Goal: Transaction & Acquisition: Purchase product/service

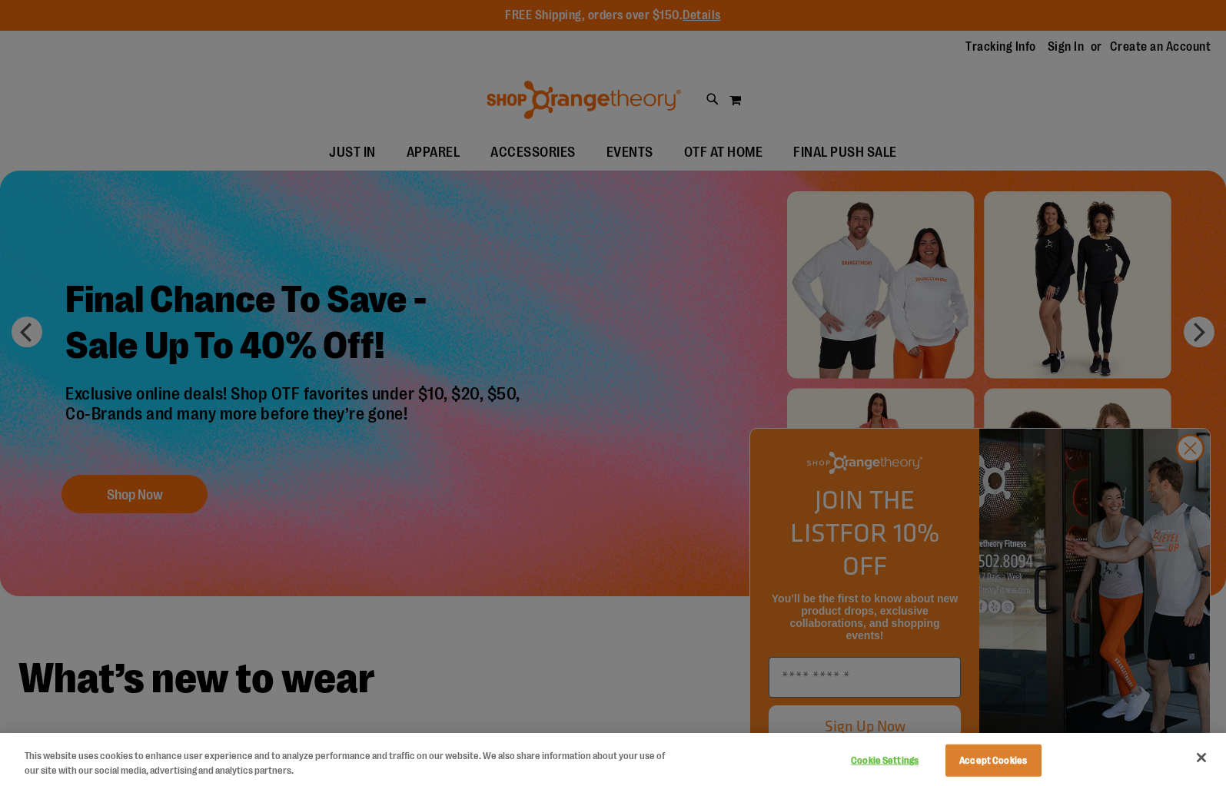
click at [1194, 480] on div at bounding box center [613, 393] width 1226 height 786
click at [1208, 753] on button "Close" at bounding box center [1202, 758] width 34 height 34
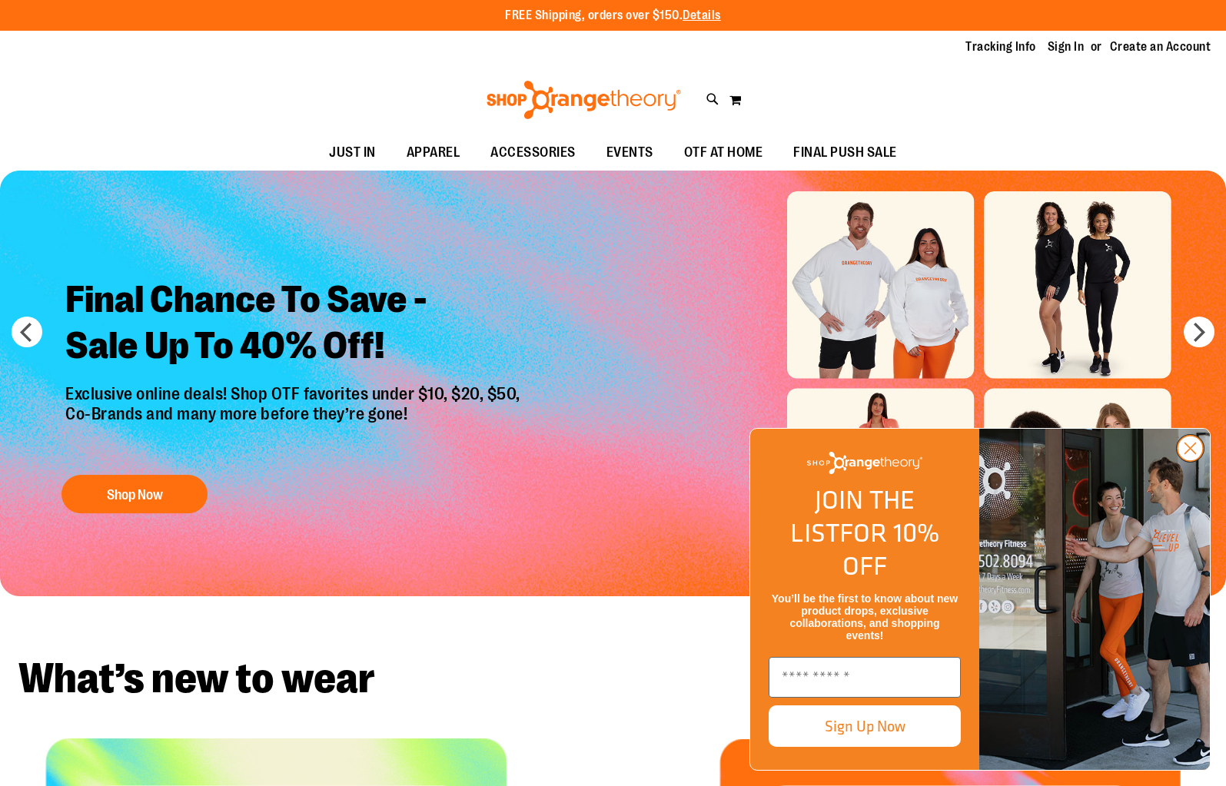
click at [1188, 462] on icon "Close dialog" at bounding box center [1190, 448] width 27 height 27
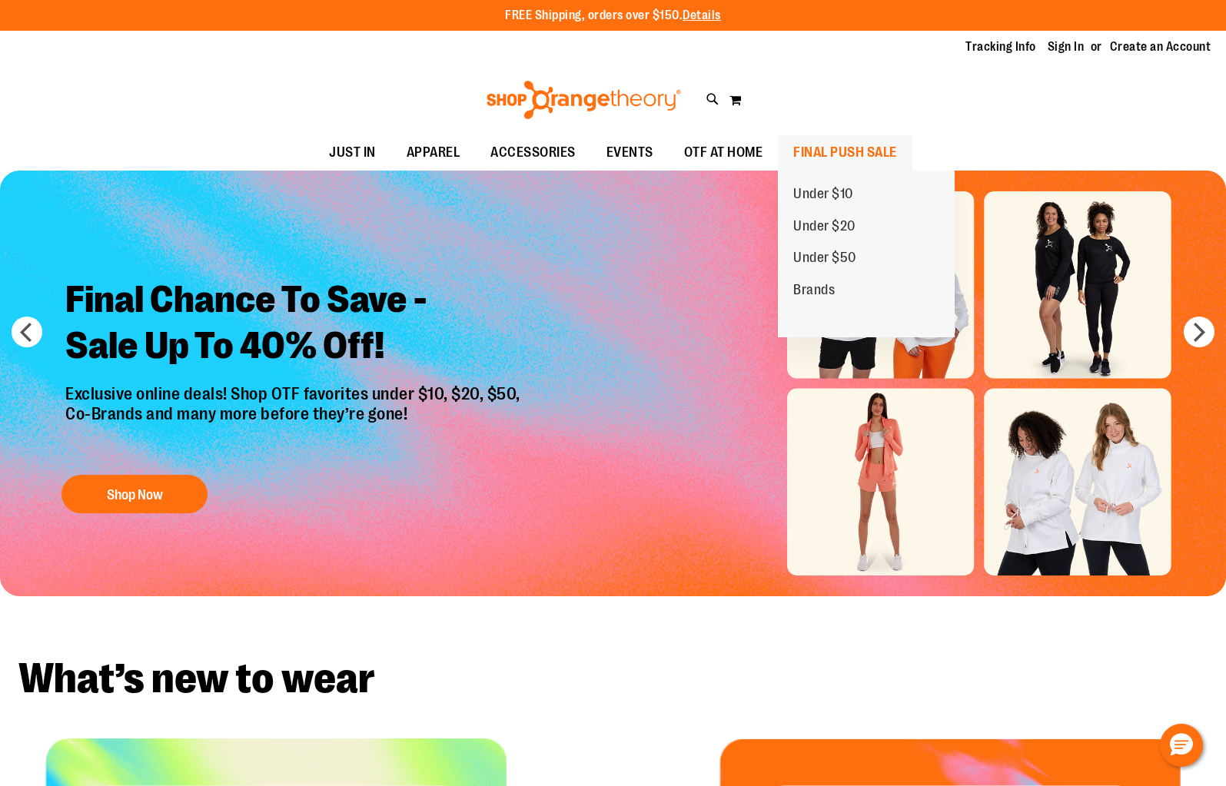
click at [839, 148] on span "FINAL PUSH SALE" at bounding box center [845, 152] width 104 height 35
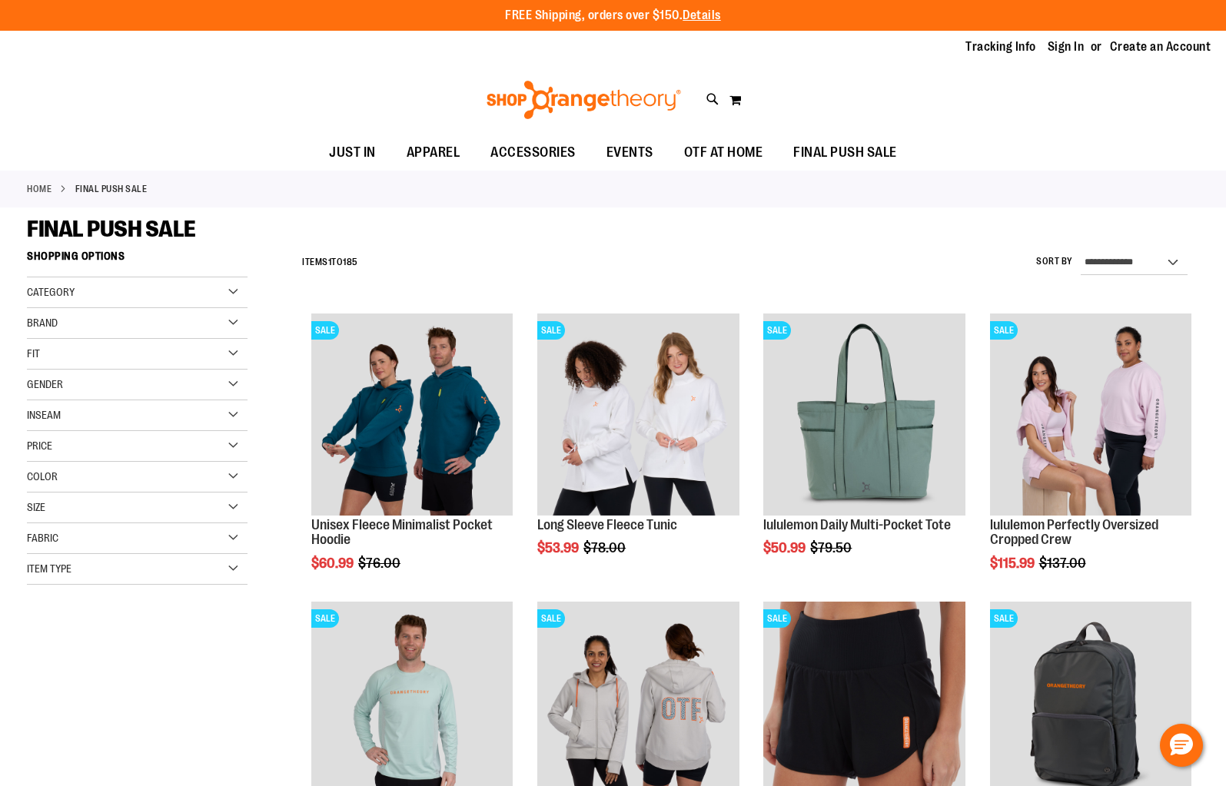
click at [107, 332] on div "Brand" at bounding box center [137, 323] width 221 height 31
click at [102, 382] on link "lululemon" at bounding box center [129, 387] width 212 height 16
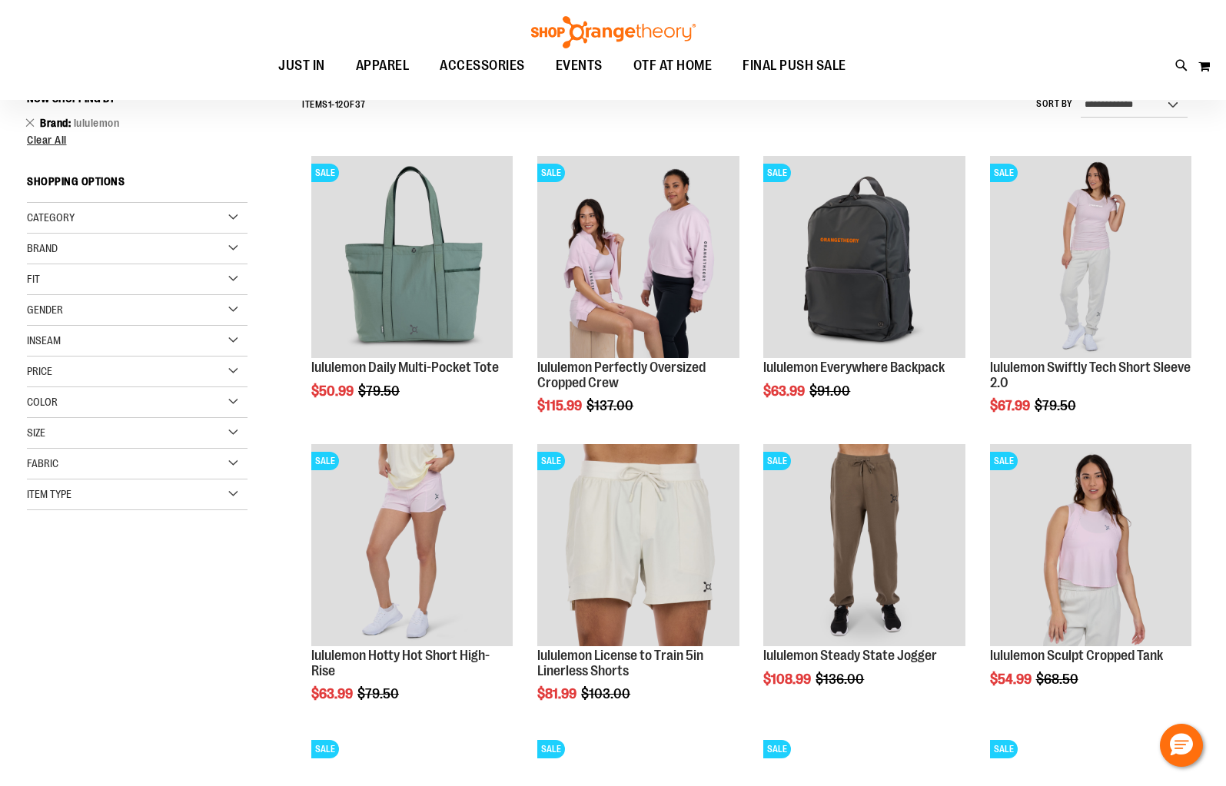
scroll to position [136, 0]
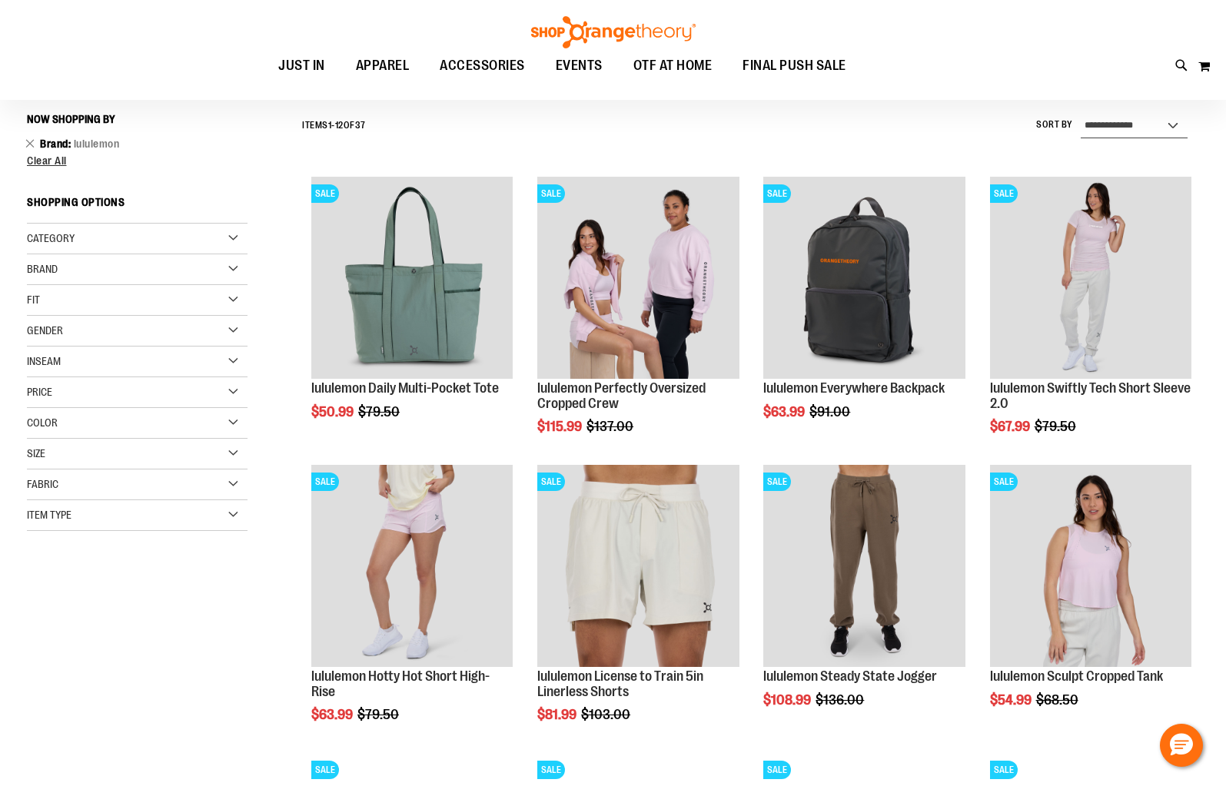
select select "*********"
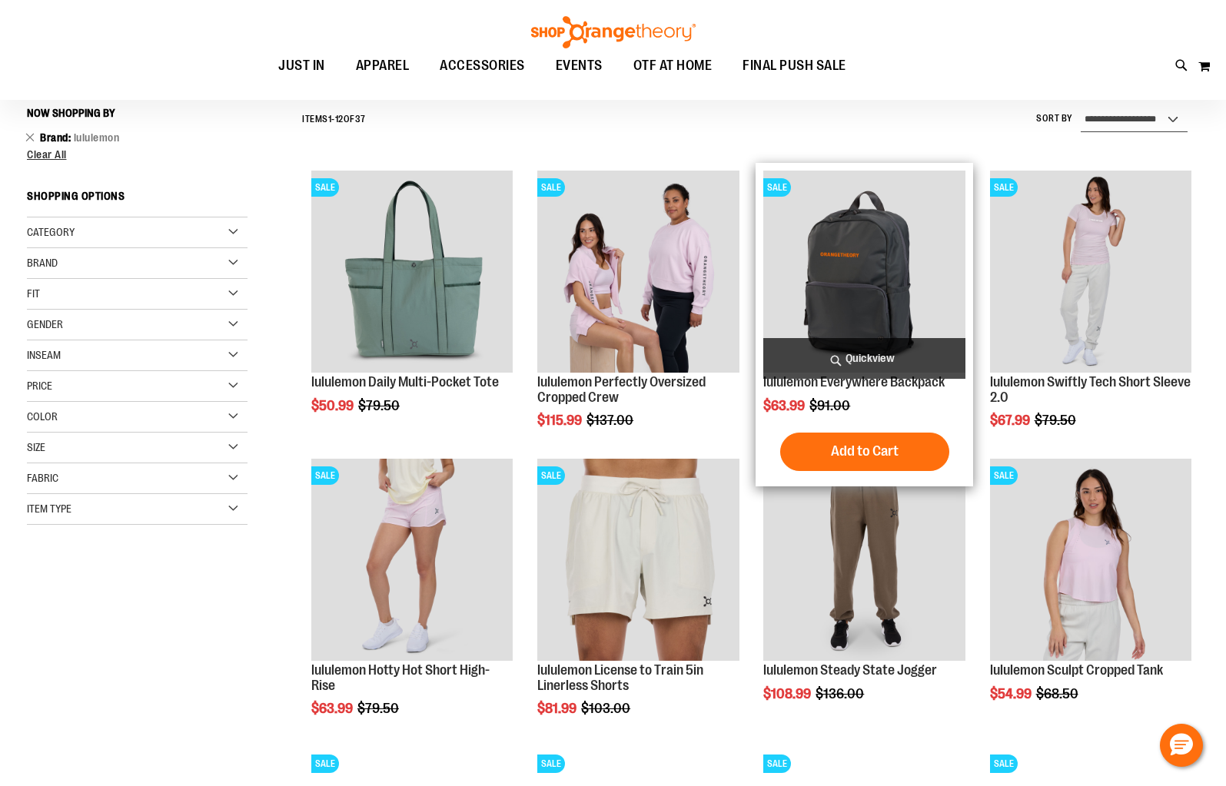
scroll to position [143, 0]
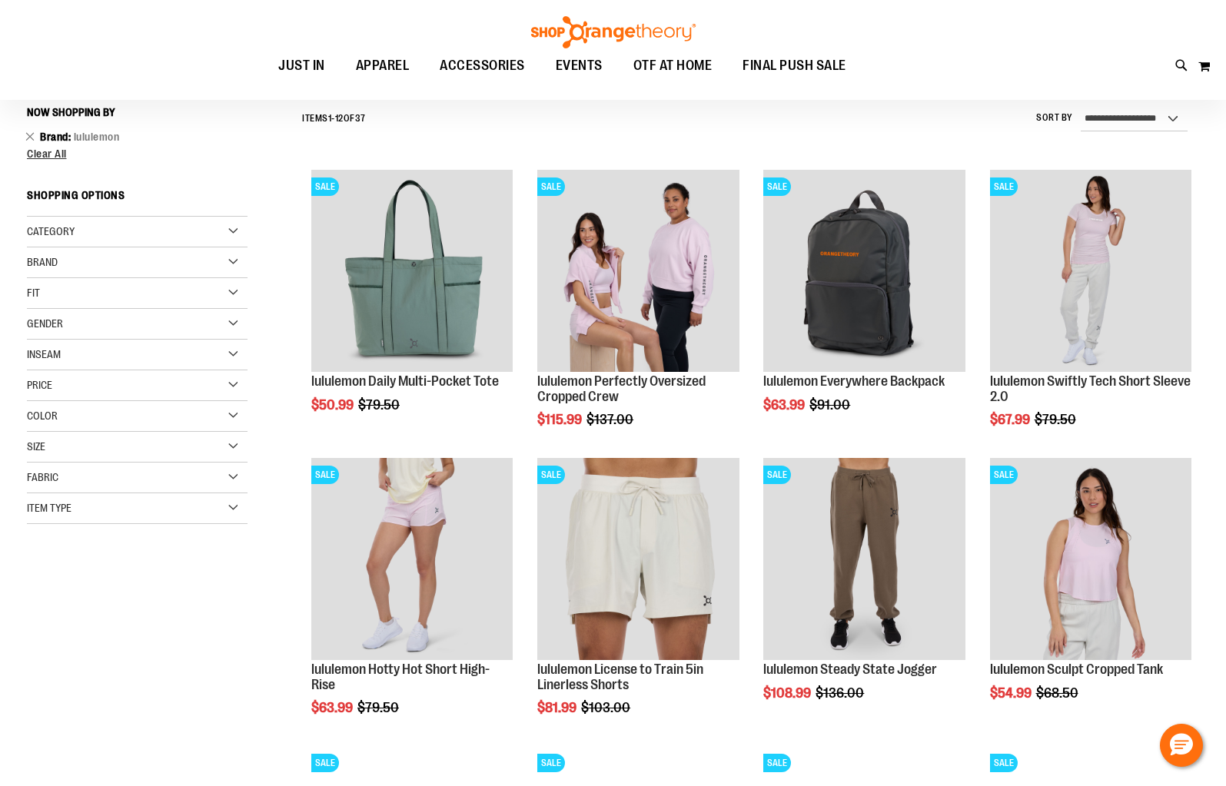
click at [705, 135] on div "**********" at bounding box center [746, 119] width 905 height 40
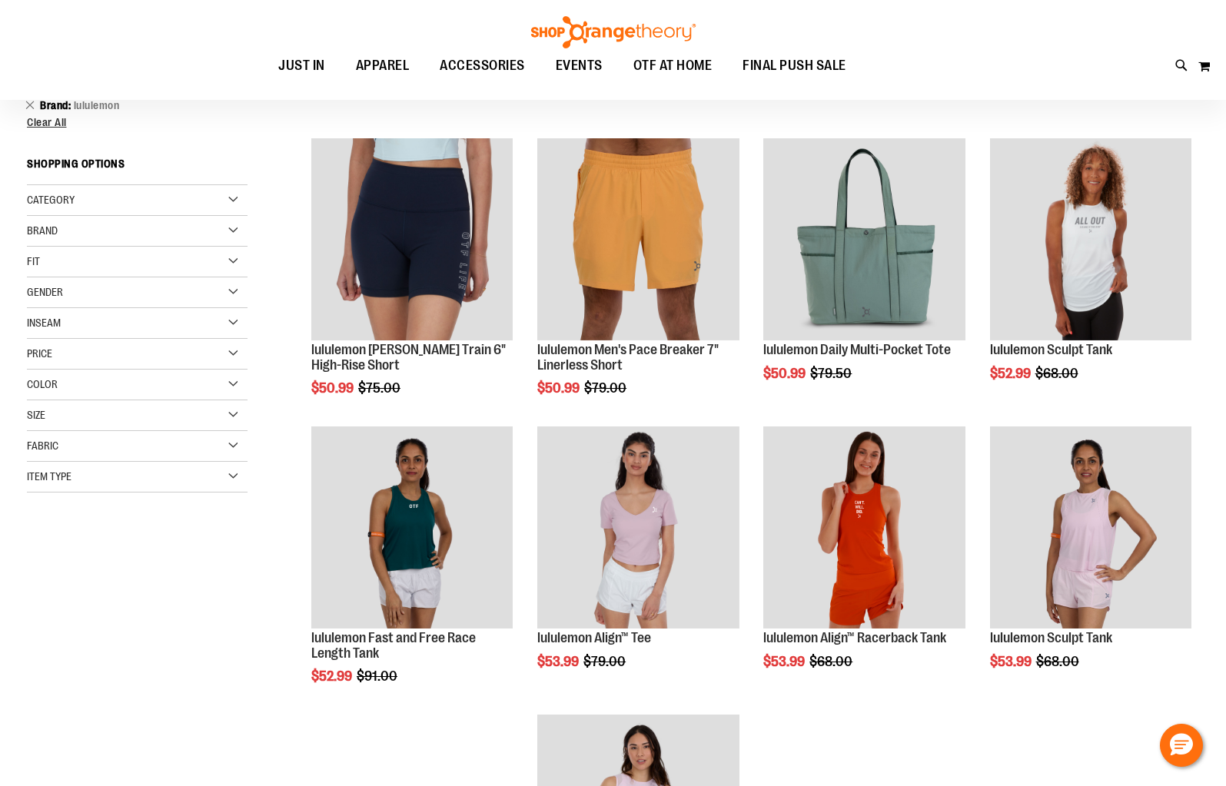
scroll to position [164, 0]
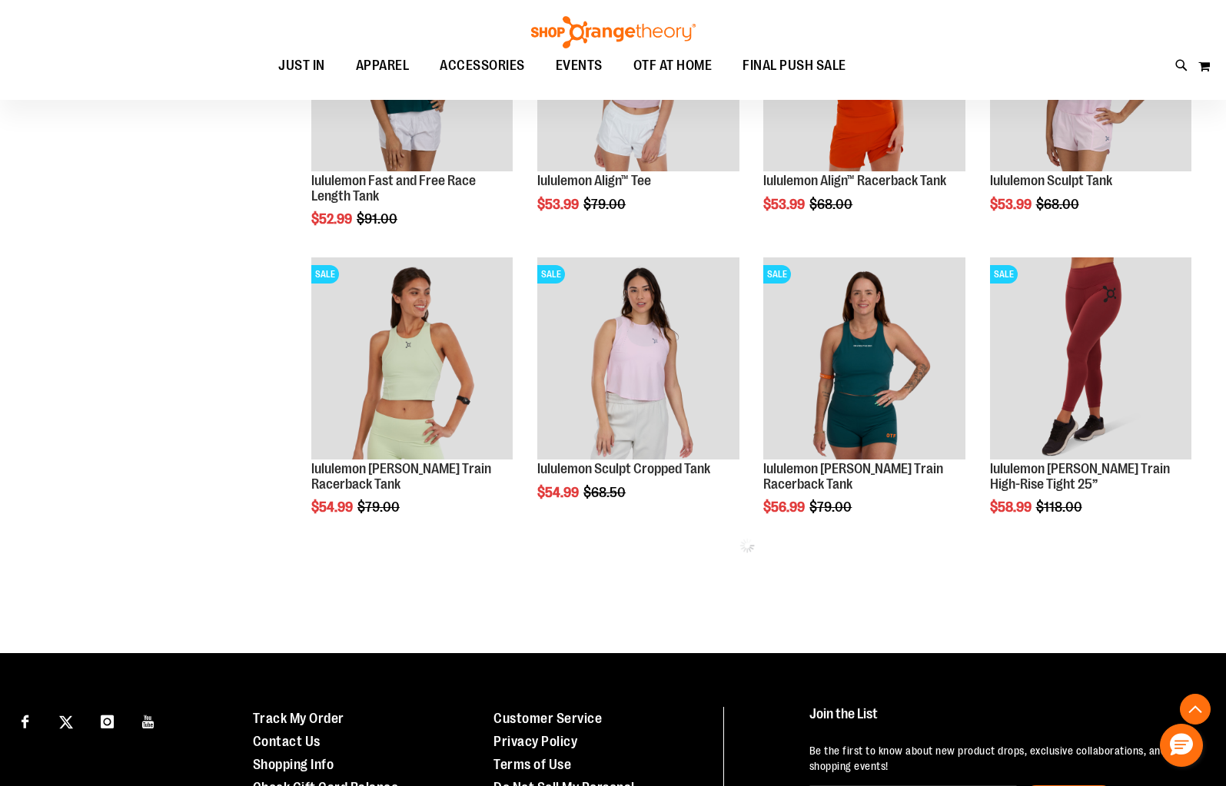
scroll to position [657, 0]
